Goal: Information Seeking & Learning: Learn about a topic

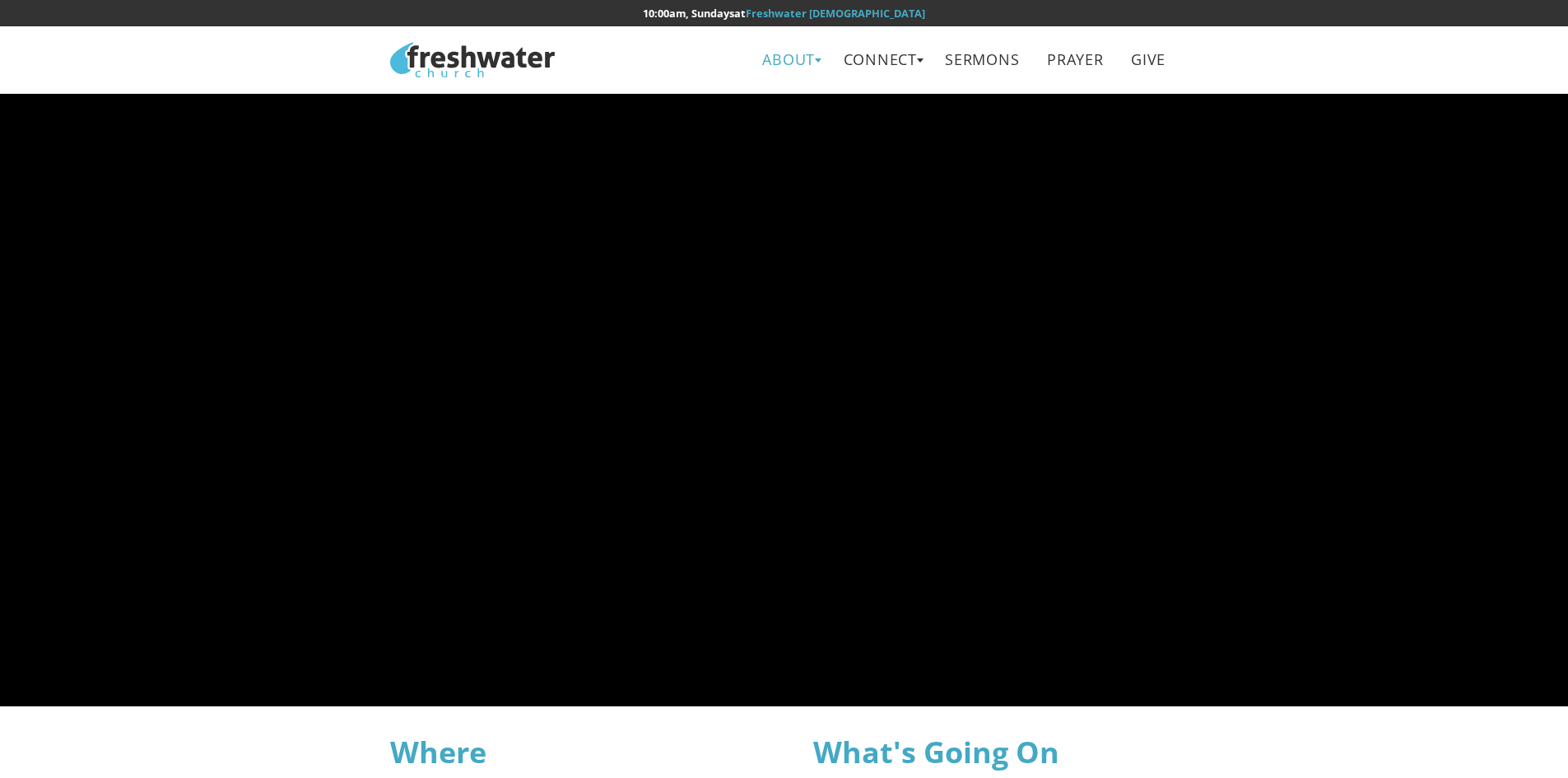
click at [787, 58] on link "About" at bounding box center [789, 59] width 77 height 37
click at [796, 67] on link "About" at bounding box center [789, 59] width 77 height 37
click at [773, 131] on link "Leadership" at bounding box center [794, 131] width 130 height 34
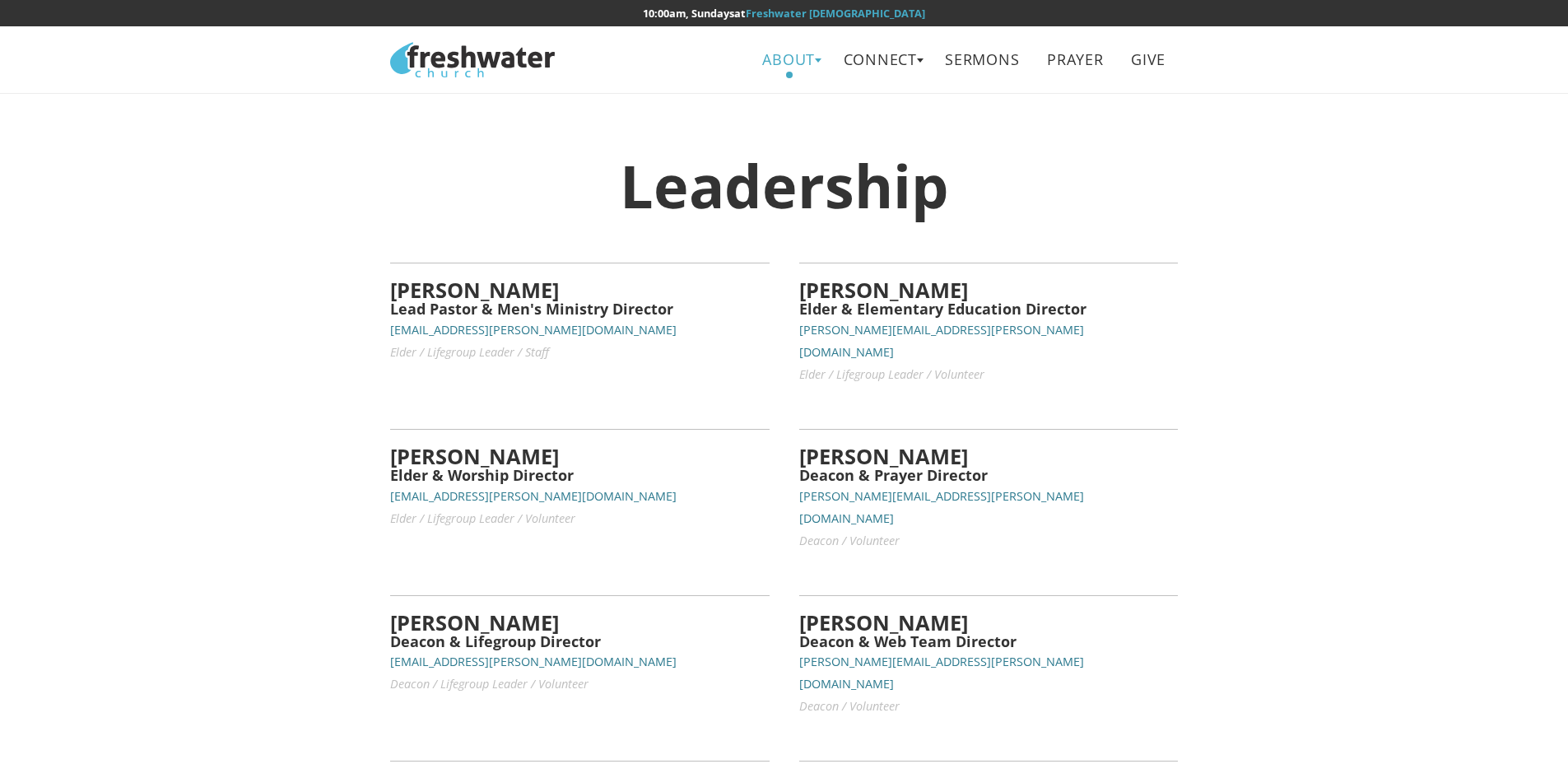
click at [814, 58] on link "About" at bounding box center [789, 59] width 77 height 37
click at [775, 98] on link "Beliefs" at bounding box center [794, 97] width 130 height 34
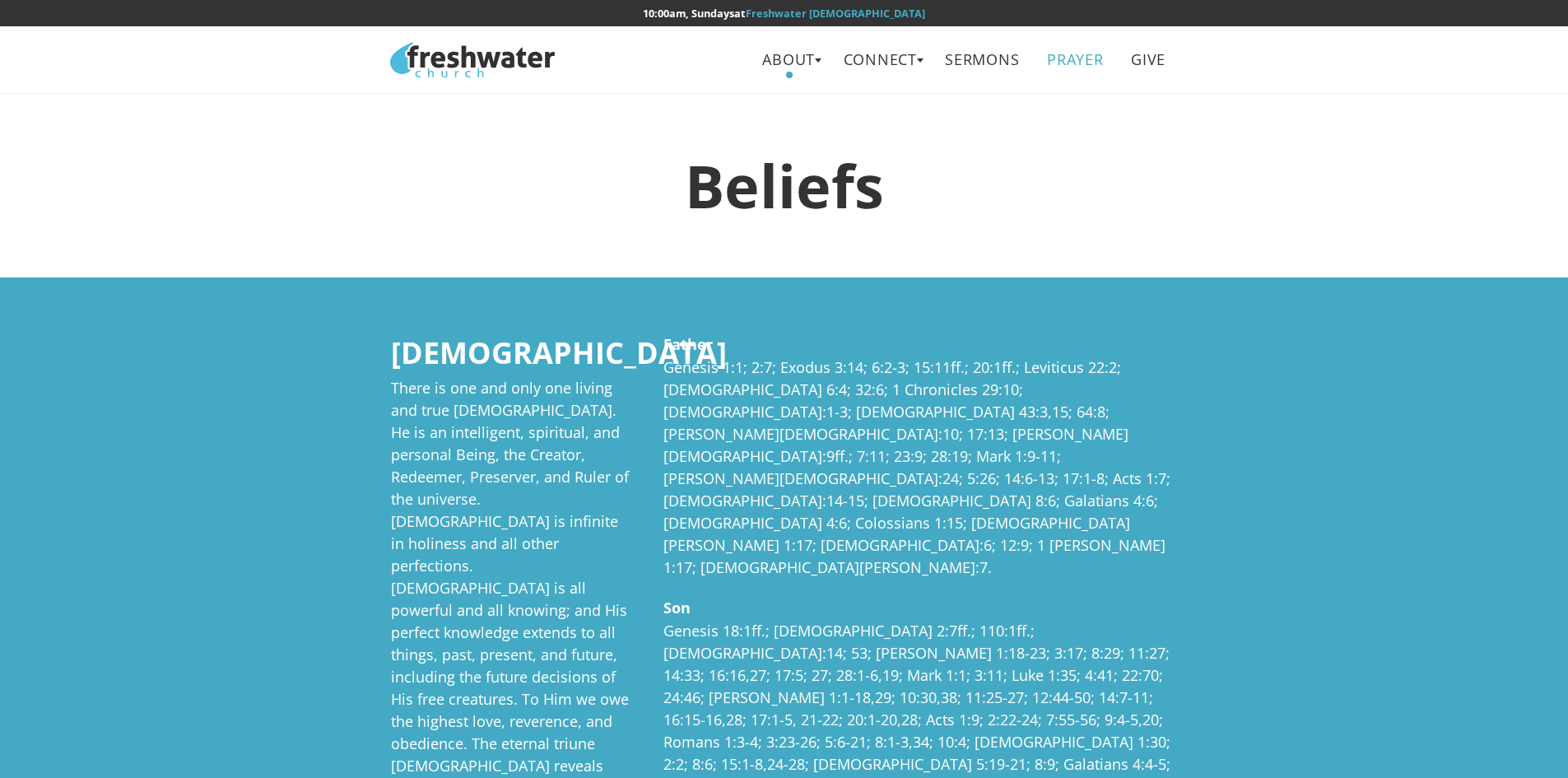
click at [1068, 55] on link "Prayer" at bounding box center [1075, 59] width 80 height 37
